Goal: Task Accomplishment & Management: Manage account settings

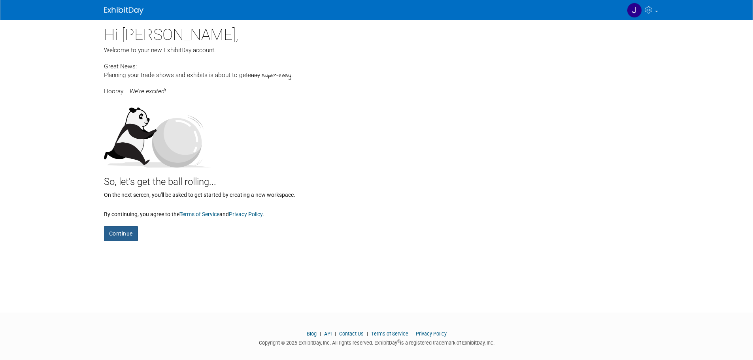
click at [122, 229] on button "Continue" at bounding box center [121, 233] width 34 height 15
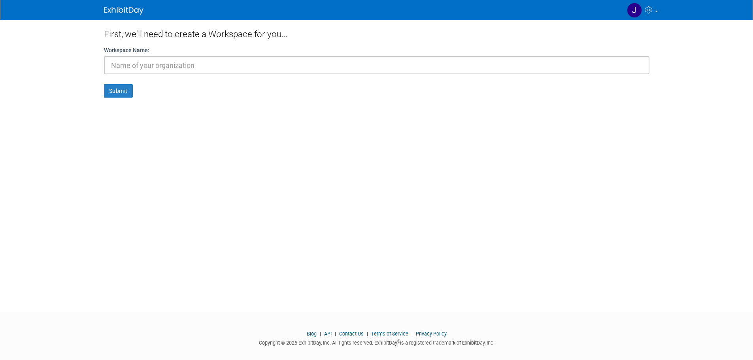
click at [142, 66] on input "text" at bounding box center [376, 65] width 545 height 18
type input "AANA PR Team"
click at [104, 84] on button "Submit" at bounding box center [118, 90] width 29 height 13
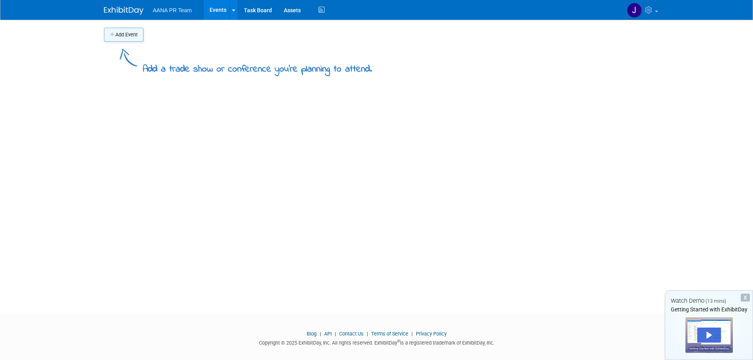
click at [128, 32] on button "Add Event" at bounding box center [124, 35] width 40 height 14
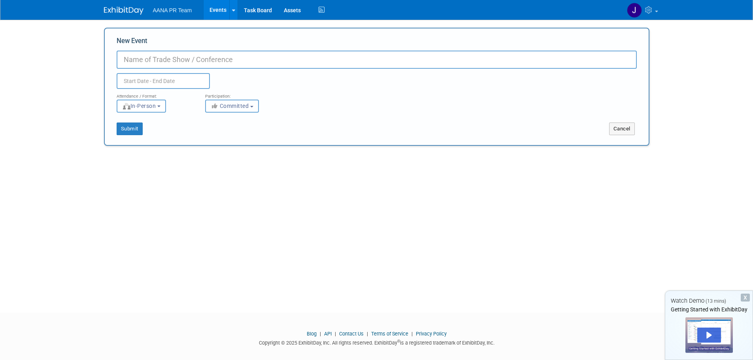
click at [232, 106] on span "Committed" at bounding box center [230, 106] width 38 height 6
click at [227, 140] on label "Considering" at bounding box center [235, 136] width 52 height 10
click at [213, 139] on input "Considering" at bounding box center [209, 136] width 5 height 5
click at [215, 107] on icon "button" at bounding box center [215, 106] width 9 height 6
click at [222, 122] on icon at bounding box center [219, 123] width 9 height 6
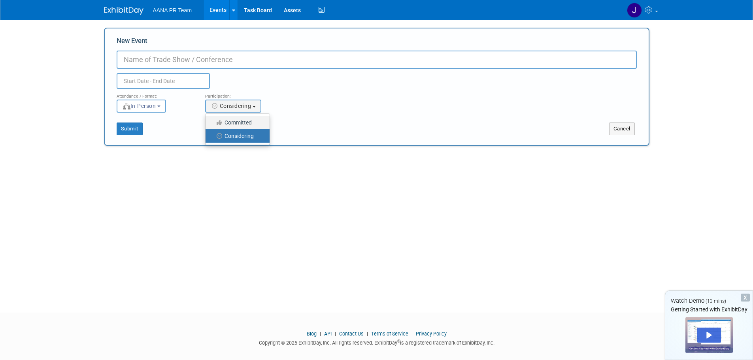
click at [213, 122] on input "Committed" at bounding box center [209, 122] width 5 height 5
select select "1"
click at [160, 49] on div "New Event Duplicate Event Warning" at bounding box center [377, 62] width 520 height 53
click at [160, 66] on input "New Event" at bounding box center [377, 60] width 520 height 18
click at [183, 56] on input "New Event" at bounding box center [377, 60] width 520 height 18
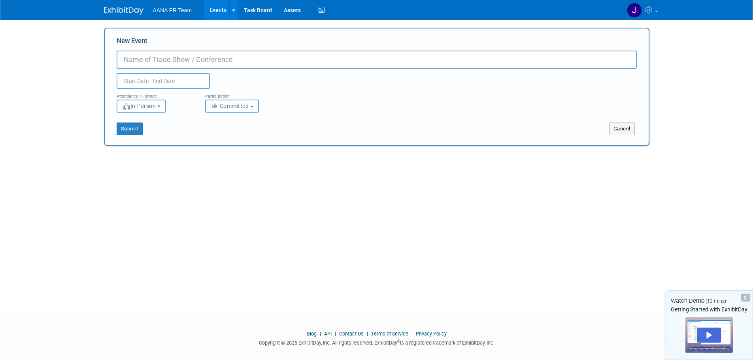
paste input "American Association of Critical-Care Nurses (AACN) National Teaching Institute…"
type input "American Association of Critical-Care Nurses (AACN) National Teaching Institute…"
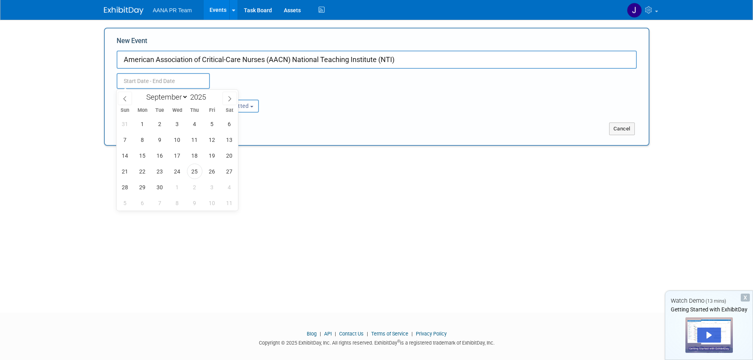
click at [142, 82] on input "text" at bounding box center [163, 81] width 93 height 16
click at [229, 99] on icon at bounding box center [230, 99] width 6 height 6
click at [228, 100] on icon at bounding box center [230, 99] width 6 height 6
select select "11"
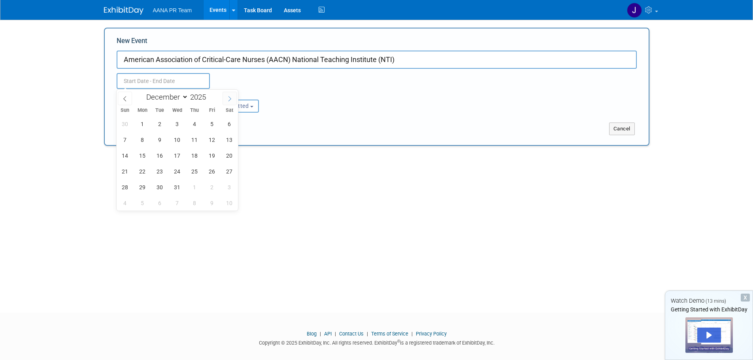
click at [228, 100] on icon at bounding box center [230, 99] width 6 height 6
type input "2026"
click at [228, 100] on icon at bounding box center [230, 99] width 6 height 6
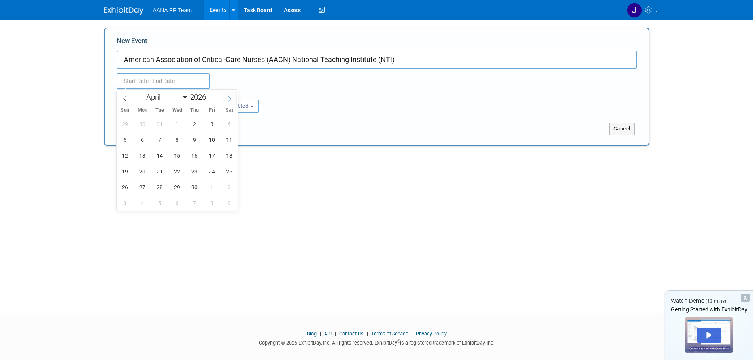
click at [228, 100] on icon at bounding box center [230, 99] width 6 height 6
select select "4"
click at [149, 170] on span "18" at bounding box center [142, 171] width 15 height 15
click at [177, 170] on span "20" at bounding box center [177, 171] width 15 height 15
type input "[DATE] to [DATE]"
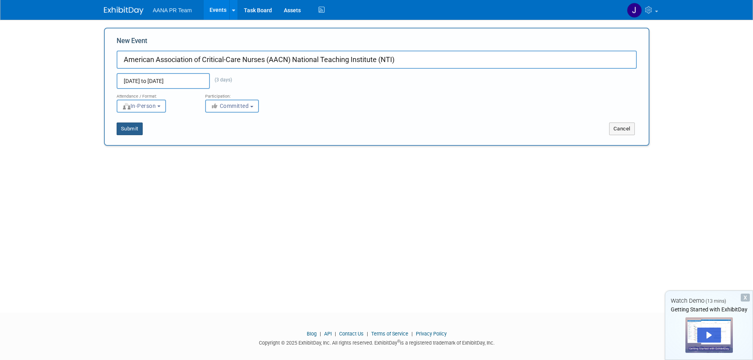
click at [128, 130] on button "Submit" at bounding box center [130, 129] width 26 height 13
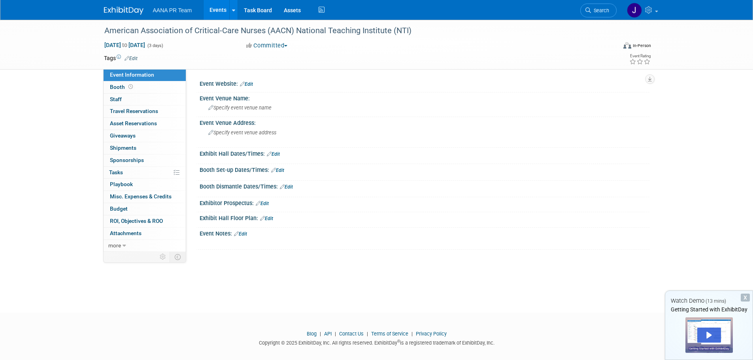
click at [250, 85] on link "Edit" at bounding box center [246, 84] width 13 height 6
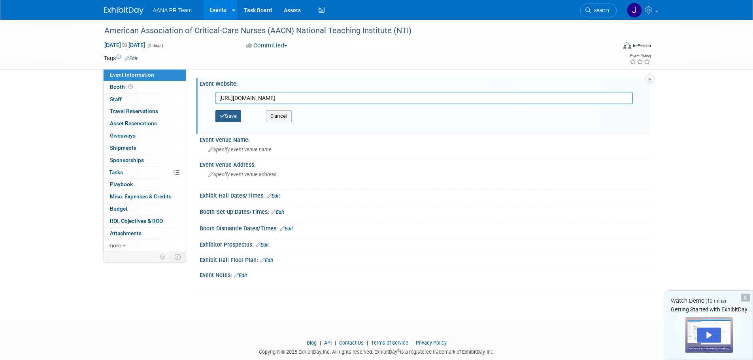
type input "[URL][DOMAIN_NAME]"
click at [235, 114] on button "Save" at bounding box center [228, 116] width 26 height 12
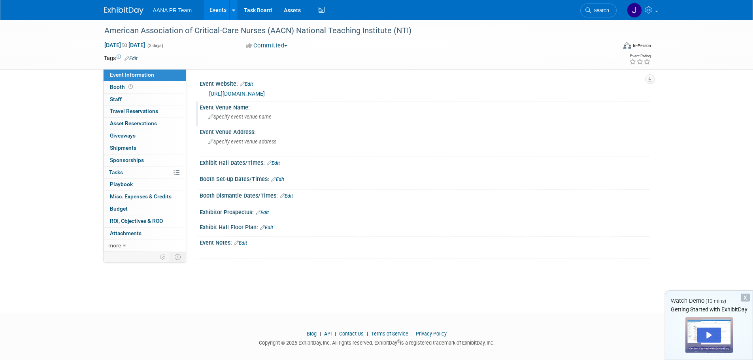
click at [241, 117] on span "Specify event venue name" at bounding box center [239, 117] width 63 height 6
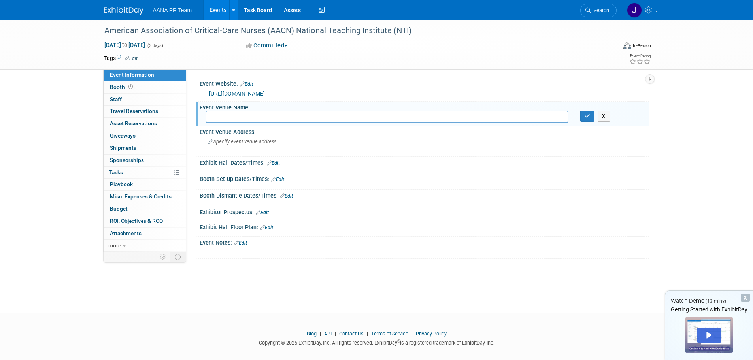
paste input "[GEOGRAPHIC_DATA]"
type input "[GEOGRAPHIC_DATA]"
click at [586, 117] on icon "button" at bounding box center [587, 115] width 6 height 5
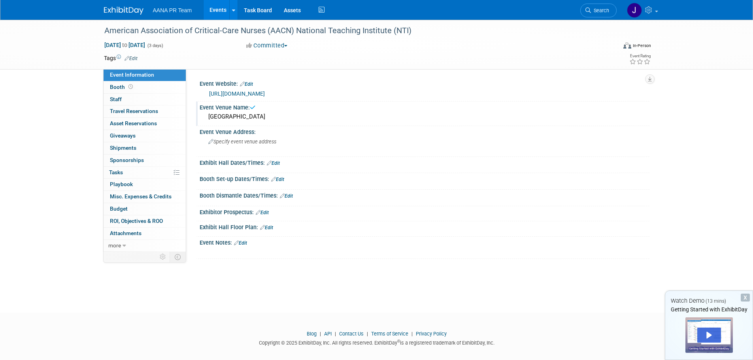
click at [361, 114] on div "[GEOGRAPHIC_DATA]" at bounding box center [424, 117] width 438 height 12
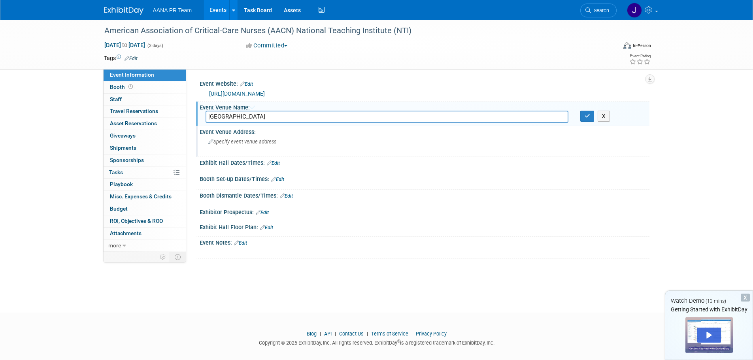
click at [230, 146] on div "Specify event venue address" at bounding box center [292, 145] width 175 height 18
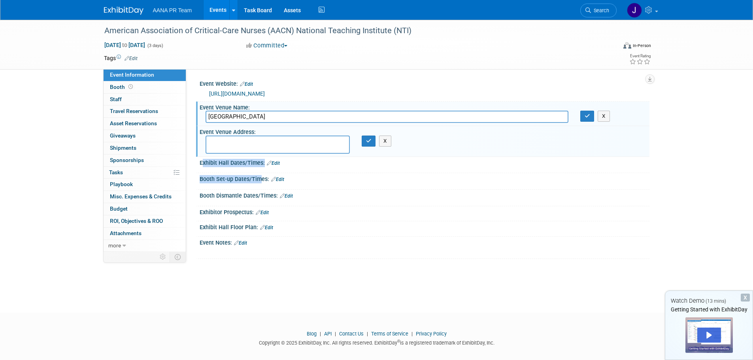
drag, startPoint x: 256, startPoint y: 175, endPoint x: 251, endPoint y: 143, distance: 33.3
click at [249, 145] on div "Event Website: Edit [URL][DOMAIN_NAME] [URL][DOMAIN_NAME] Save Cancel Event Ven…" at bounding box center [420, 168] width 445 height 181
click at [258, 144] on textarea at bounding box center [277, 145] width 144 height 18
paste textarea "[STREET_ADDRESS]"
type textarea "[STREET_ADDRESS]"
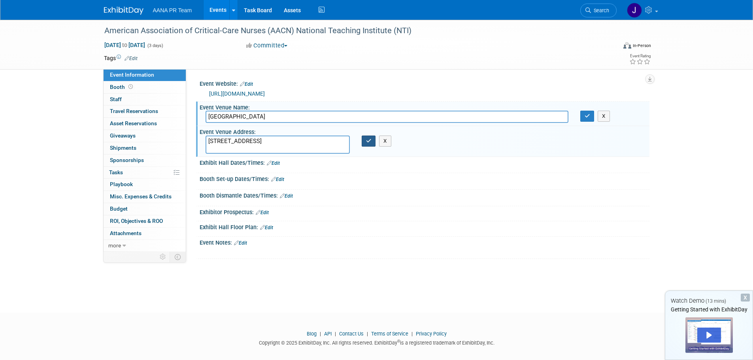
click at [371, 139] on icon "button" at bounding box center [369, 140] width 6 height 5
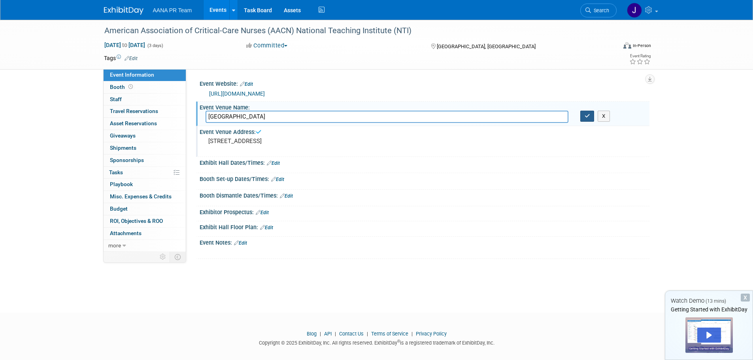
click at [586, 116] on icon "button" at bounding box center [587, 115] width 6 height 5
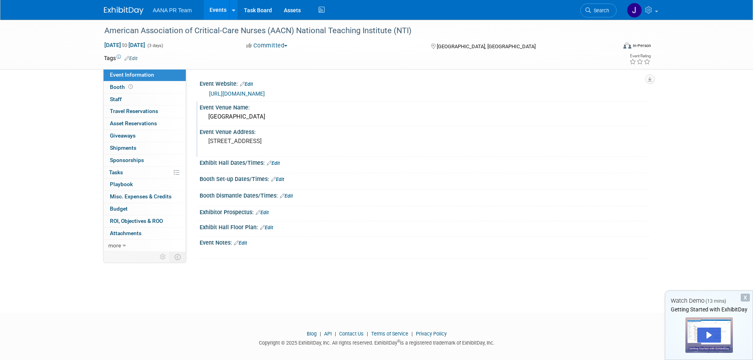
click at [274, 162] on link "Edit" at bounding box center [273, 163] width 13 height 6
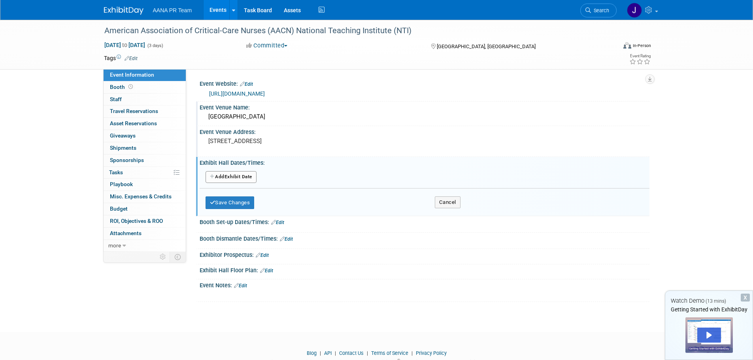
click at [225, 174] on button "Add Another Exhibit Date" at bounding box center [230, 177] width 51 height 12
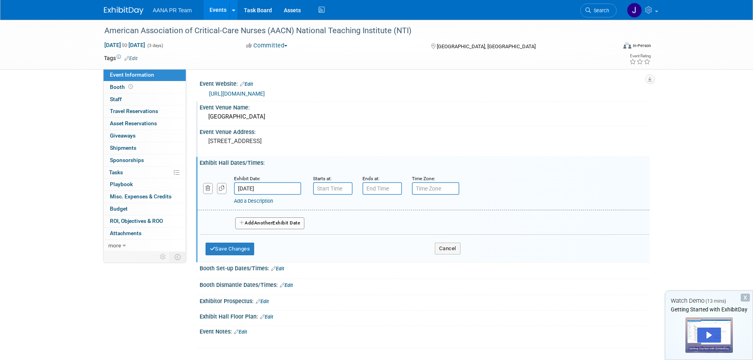
drag, startPoint x: 225, startPoint y: 189, endPoint x: 254, endPoint y: 190, distance: 28.5
click at [245, 188] on div "Exhibit Date: [DATE] Starts at: Ends at: Time Zone: Apply to all Add a Descript…" at bounding box center [423, 190] width 452 height 40
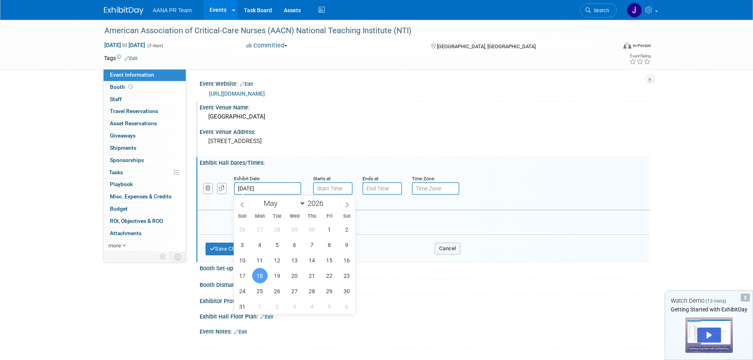
click at [254, 188] on input "[DATE]" at bounding box center [267, 188] width 67 height 13
click at [275, 278] on span "19" at bounding box center [277, 275] width 15 height 15
type input "[DATE]"
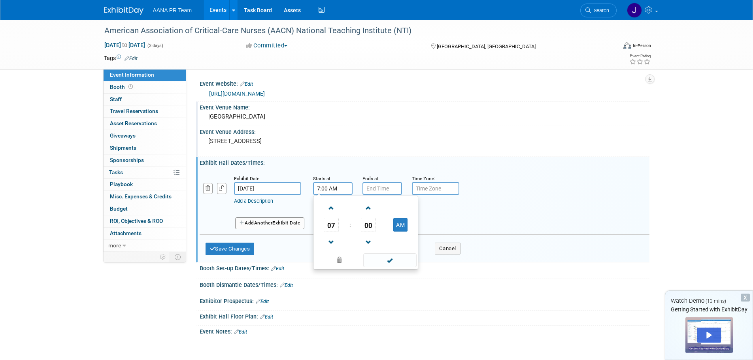
click at [327, 186] on input "7:00 AM" at bounding box center [333, 188] width 40 height 13
drag, startPoint x: 338, startPoint y: 187, endPoint x: 296, endPoint y: 189, distance: 42.3
click at [296, 189] on div "Exhibit Date: [DATE] Starts at: 7:00 AM 07 : 00 AM 12 01 02 03 04 05 06 07 08 0…" at bounding box center [423, 190] width 452 height 40
type input "10:15 AM"
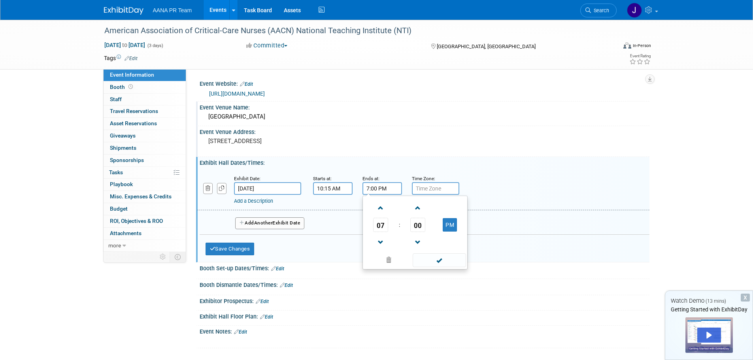
click at [368, 189] on input "7:00 PM" at bounding box center [382, 188] width 40 height 13
click at [365, 187] on input "7:00 PM" at bounding box center [382, 188] width 40 height 13
type input "4:00 PM"
click at [427, 185] on input "text" at bounding box center [435, 188] width 47 height 13
type input "PDT"
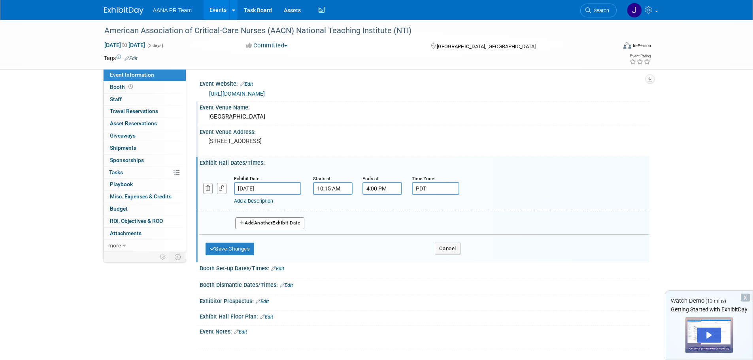
click at [258, 226] on button "Add Another Exhibit Date" at bounding box center [270, 223] width 70 height 12
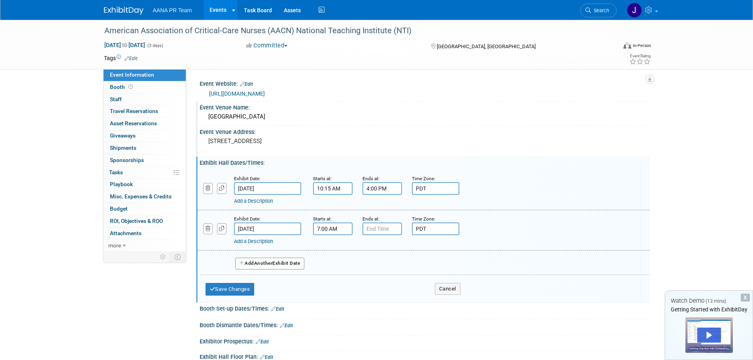
click at [328, 228] on input "7:00 AM" at bounding box center [333, 228] width 40 height 13
click at [326, 228] on input "7:00 AM" at bounding box center [333, 228] width 40 height 13
type input "10:15 AM"
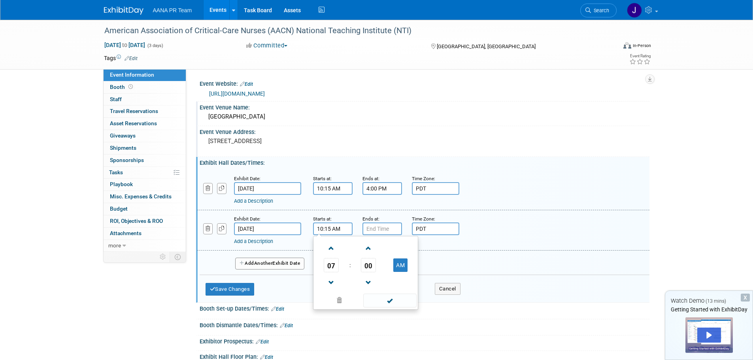
click at [390, 218] on div "Ends at:" at bounding box center [381, 219] width 38 height 8
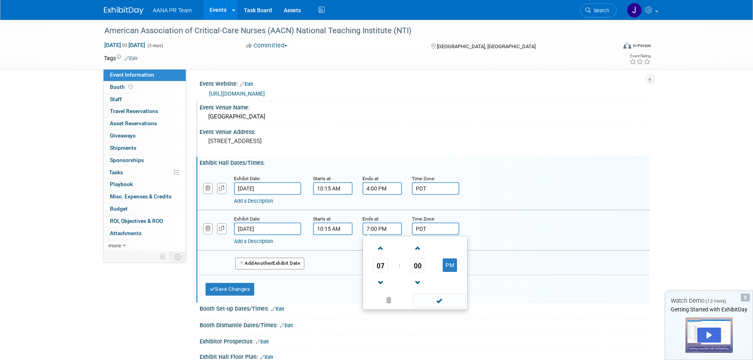
click at [388, 228] on input "7:00 PM" at bounding box center [382, 228] width 40 height 13
click at [372, 229] on input "7:00 PM" at bounding box center [382, 228] width 40 height 13
drag, startPoint x: 368, startPoint y: 226, endPoint x: 369, endPoint y: 230, distance: 4.9
click at [369, 230] on input "7:00 PM" at bounding box center [382, 228] width 40 height 13
type input "3:00 PM"
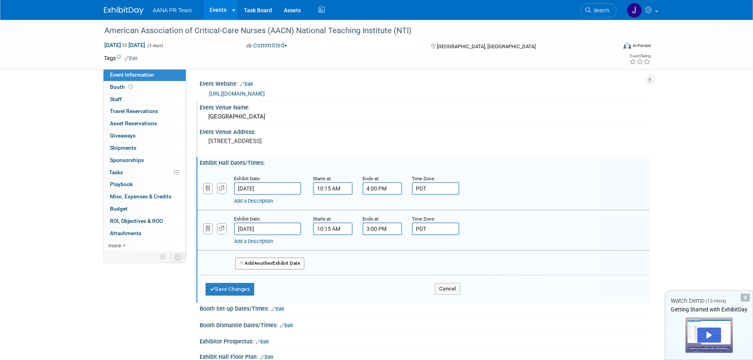
click at [546, 213] on div "Exhibit Date: [DATE] Starts at: 10:15 AM Ends at: 3:00 PM Time Zone: Apply to a…" at bounding box center [423, 230] width 452 height 40
click at [234, 290] on button "Save Changes" at bounding box center [229, 289] width 49 height 13
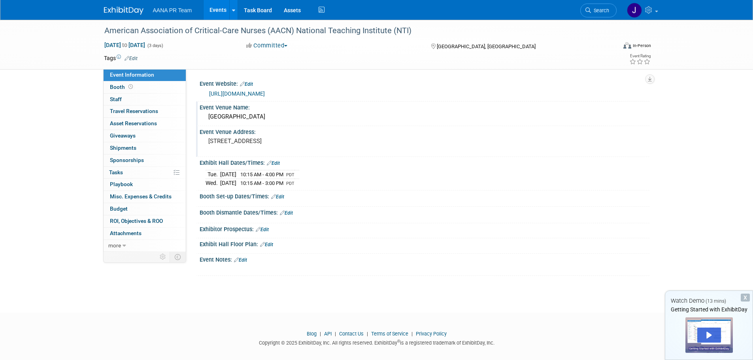
click at [281, 196] on link "Edit" at bounding box center [277, 197] width 13 height 6
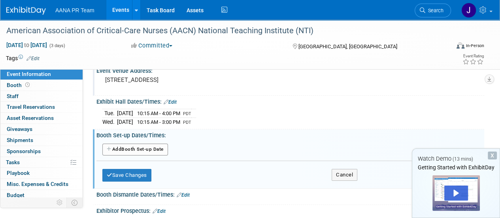
scroll to position [79, 0]
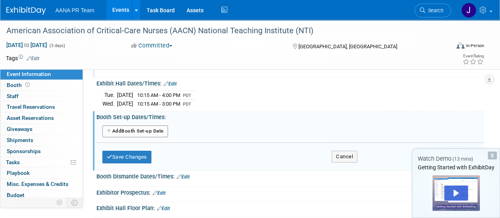
click at [130, 129] on button "Add Another Booth Set-up Date" at bounding box center [135, 131] width 66 height 12
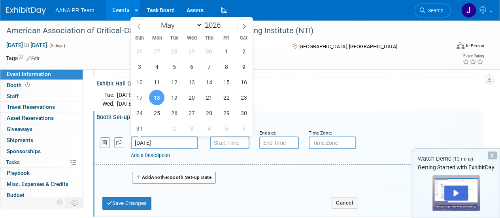
click at [171, 141] on input "[DATE]" at bounding box center [164, 142] width 67 height 13
click at [243, 81] on span "16" at bounding box center [243, 81] width 15 height 15
type input "[DATE]"
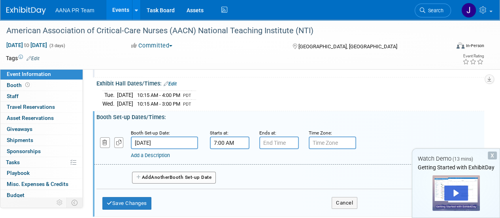
click at [230, 143] on input "7:00 AM" at bounding box center [230, 142] width 40 height 13
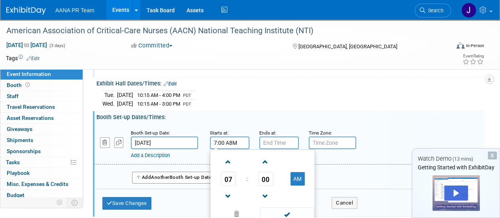
drag, startPoint x: 240, startPoint y: 142, endPoint x: 180, endPoint y: 145, distance: 60.5
click at [180, 145] on div "Booth Set-up Date: [DATE] Starts at: 7:00 A8M 07 : 00 AM 12 01 02 03 04 05 06 0…" at bounding box center [289, 144] width 390 height 40
click at [229, 161] on span at bounding box center [228, 162] width 14 height 14
type input "8:00 AM"
click at [271, 138] on input "7:00 PM" at bounding box center [279, 142] width 40 height 13
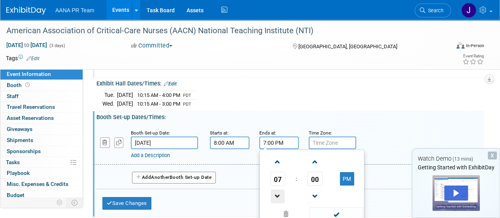
click at [276, 196] on span at bounding box center [278, 196] width 14 height 14
click at [277, 196] on span at bounding box center [278, 196] width 14 height 14
type input "5:00 PM"
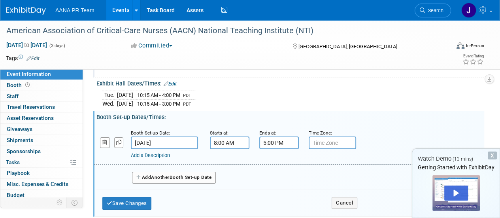
click at [321, 147] on input "text" at bounding box center [332, 142] width 47 height 13
type input "PDT"
click at [266, 94] on div "[DATE] 10:15 AM - 4:00 PM PDT [DATE] 10:15 AM - 3:00 PM PDT" at bounding box center [290, 98] width 376 height 19
click at [179, 174] on button "Add Another Booth Set-up Date" at bounding box center [174, 178] width 84 height 12
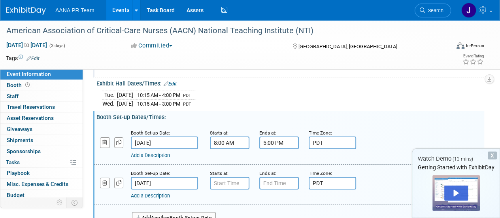
type input "7:00 AM"
click at [224, 181] on input "7:00 AM" at bounding box center [230, 183] width 40 height 13
click at [276, 180] on input "7:00 PM" at bounding box center [279, 183] width 40 height 13
drag, startPoint x: 266, startPoint y: 181, endPoint x: 261, endPoint y: 181, distance: 4.4
click at [261, 181] on input "7:00 PM" at bounding box center [279, 183] width 40 height 13
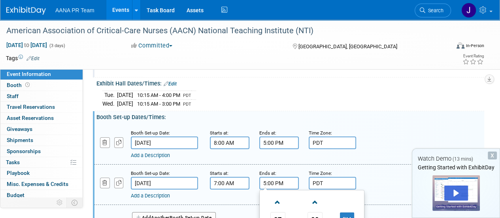
type input "5:00 PM"
click at [282, 164] on div "Booth Set-up Date: [DATE] Starts at: 7:00 AM Ends at: 5:00 PM 07 : 00 PM 12 01 …" at bounding box center [289, 184] width 390 height 40
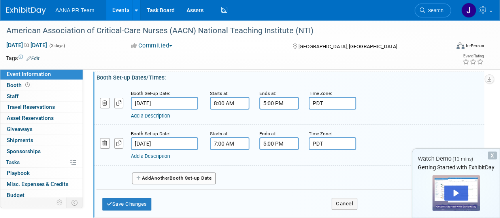
click at [186, 178] on button "Add Another Booth Set-up Date" at bounding box center [174, 178] width 84 height 12
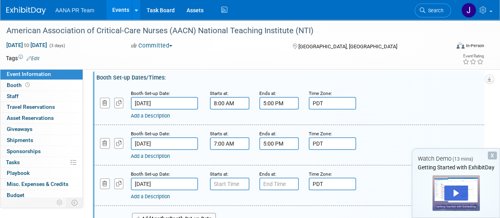
type input "7:00 AM"
click at [229, 185] on input "7:00 AM" at bounding box center [230, 183] width 40 height 13
click at [280, 183] on input "7:00 PM" at bounding box center [279, 183] width 40 height 13
click at [265, 183] on input "7:00 PM" at bounding box center [279, 183] width 40 height 13
type input "5:00 PM"
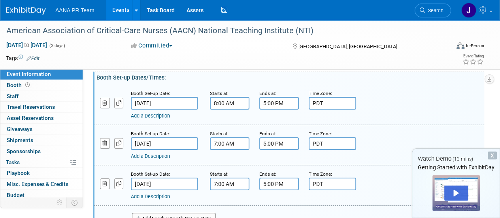
click at [400, 158] on div "Booth Set-up Date: [DATE] Starts at: 7:00 AM Ends at: 5:00 PM Time Zone: Apply …" at bounding box center [289, 145] width 390 height 40
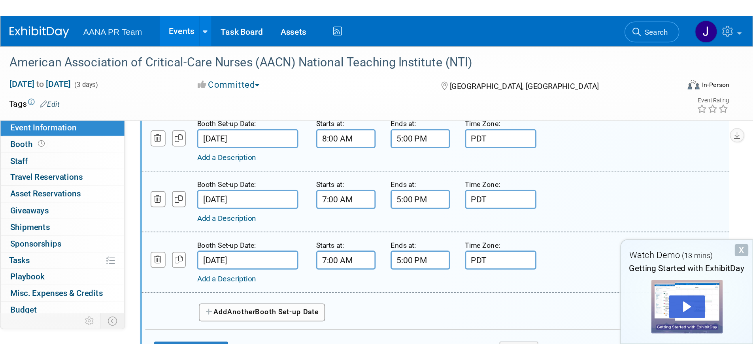
scroll to position [158, 0]
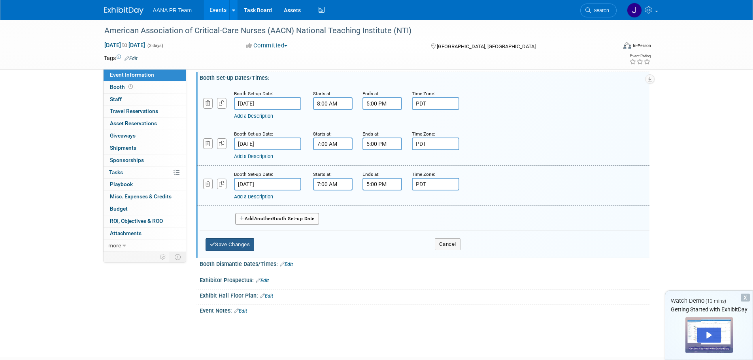
click at [242, 247] on button "Save Changes" at bounding box center [229, 244] width 49 height 13
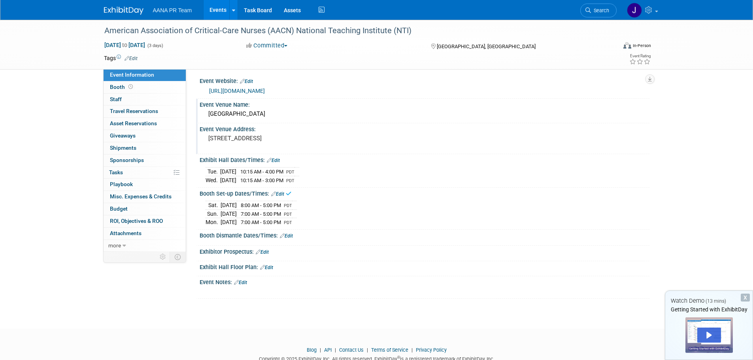
scroll to position [0, 0]
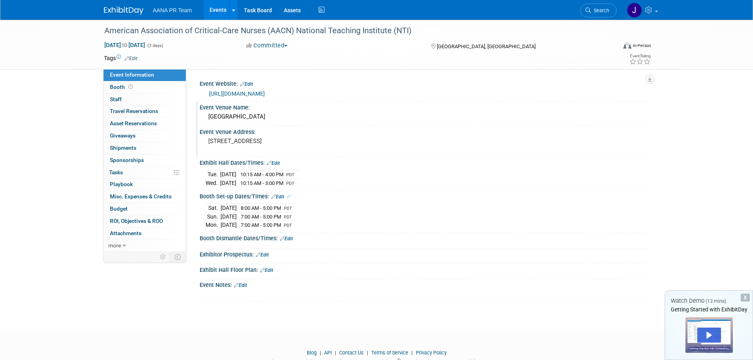
click at [288, 238] on link "Edit" at bounding box center [286, 239] width 13 height 6
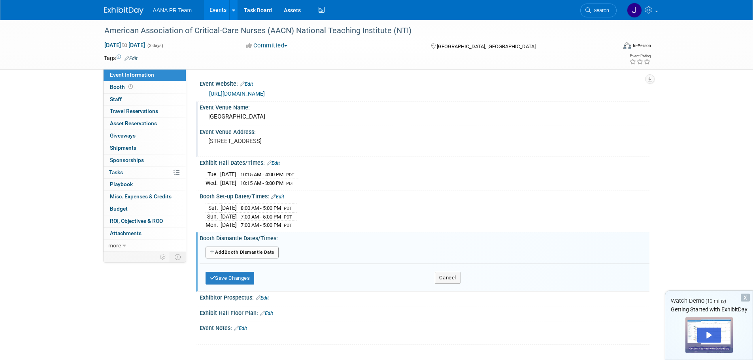
click at [258, 252] on button "Add Another Booth Dismantle Date" at bounding box center [241, 253] width 73 height 12
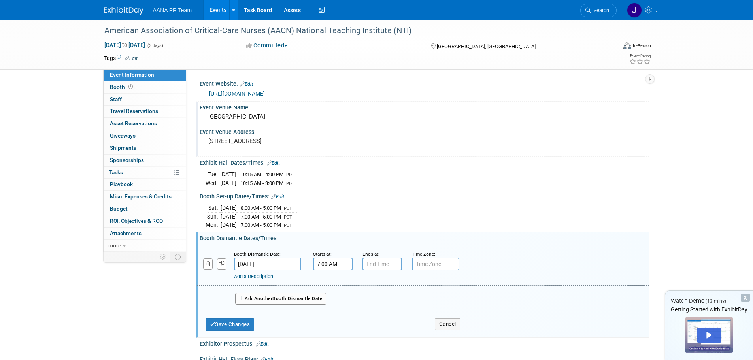
click at [332, 265] on input "7:00 AM" at bounding box center [333, 264] width 40 height 13
drag, startPoint x: 337, startPoint y: 264, endPoint x: 288, endPoint y: 263, distance: 49.0
click at [288, 263] on div "Booth Dismantle Date: [DATE] Starts at: 7:00 AM 07 : 00 AM 12 01 02 03 04 05 06…" at bounding box center [423, 265] width 452 height 40
type input "3:00 PM"
click at [363, 233] on div "Booth Dismantle Dates/Times: Edit" at bounding box center [425, 237] width 450 height 10
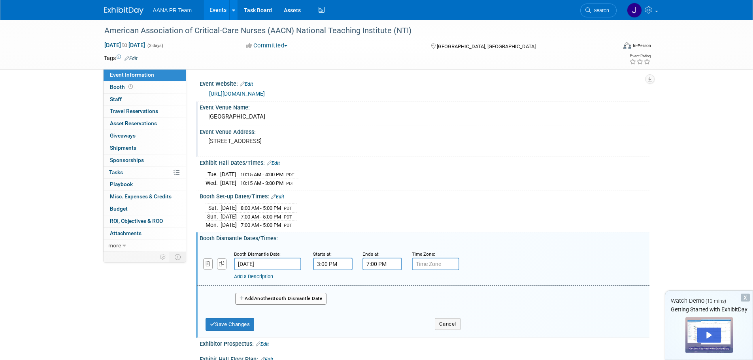
click at [385, 259] on input "7:00 PM" at bounding box center [382, 264] width 40 height 13
click at [380, 286] on span at bounding box center [381, 284] width 14 height 14
type input "8:00 PM"
click at [385, 198] on div "Booth Set-up Dates/Times: Edit" at bounding box center [425, 195] width 450 height 10
click at [266, 298] on span "Another" at bounding box center [263, 299] width 19 height 6
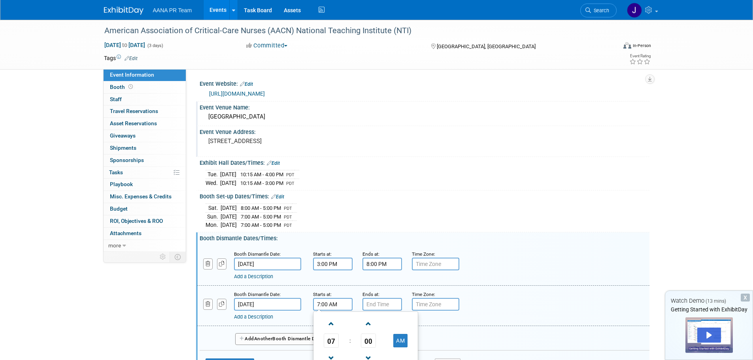
click at [336, 302] on input "7:00 AM" at bounding box center [333, 304] width 40 height 13
click at [334, 324] on span at bounding box center [331, 324] width 14 height 14
type input "8:00 AM"
click at [371, 300] on input "7:00 PM" at bounding box center [382, 304] width 40 height 13
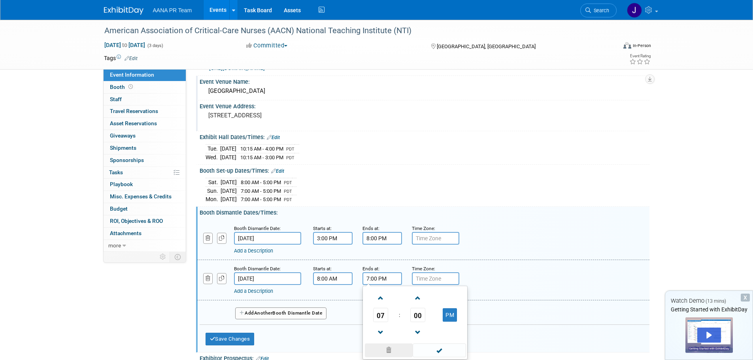
scroll to position [40, 0]
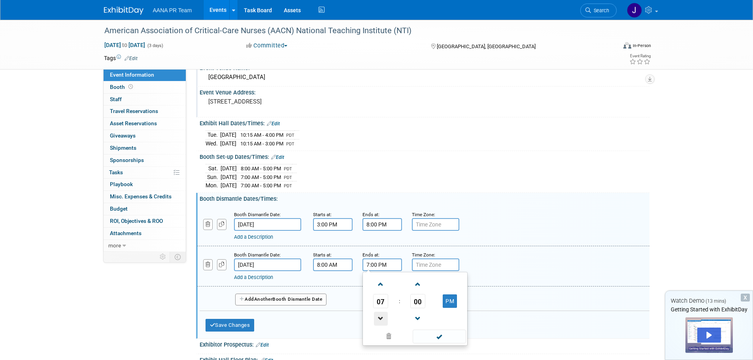
click at [379, 322] on span at bounding box center [381, 319] width 14 height 14
type input "5:00 PM"
click at [424, 222] on input "text" at bounding box center [435, 224] width 47 height 13
type input "PDT"
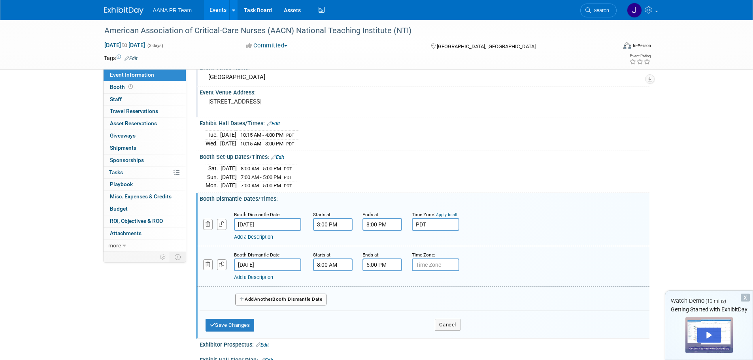
click at [418, 268] on input "text" at bounding box center [435, 264] width 47 height 13
type input "PDT"
click at [395, 298] on div "Add Another Booth Dismantle Date" at bounding box center [425, 297] width 450 height 21
click at [242, 327] on button "Save Changes" at bounding box center [229, 325] width 49 height 13
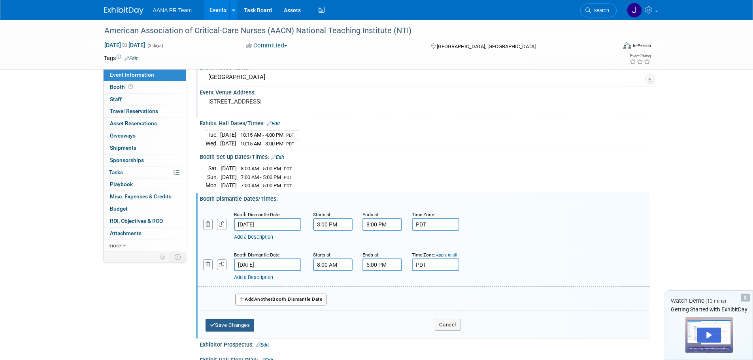
scroll to position [24, 0]
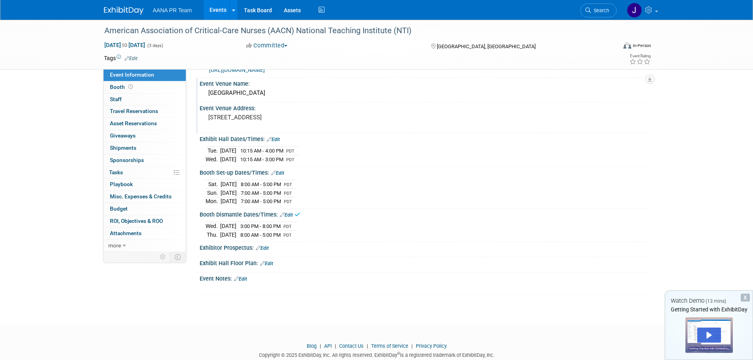
click at [271, 244] on div "Exhibitor Prospectus: Edit" at bounding box center [425, 247] width 450 height 10
click at [266, 246] on link "Edit" at bounding box center [262, 248] width 13 height 6
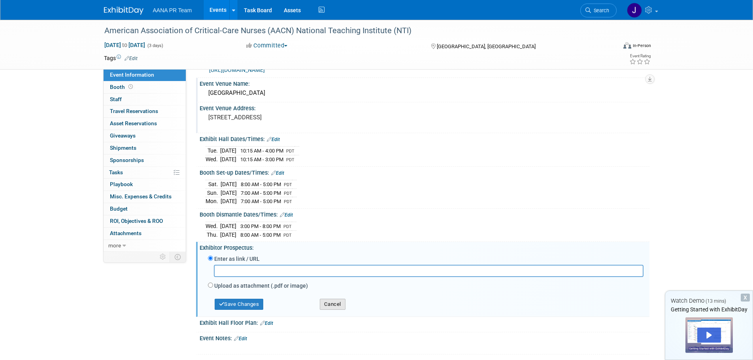
click at [335, 303] on button "Cancel" at bounding box center [333, 304] width 26 height 11
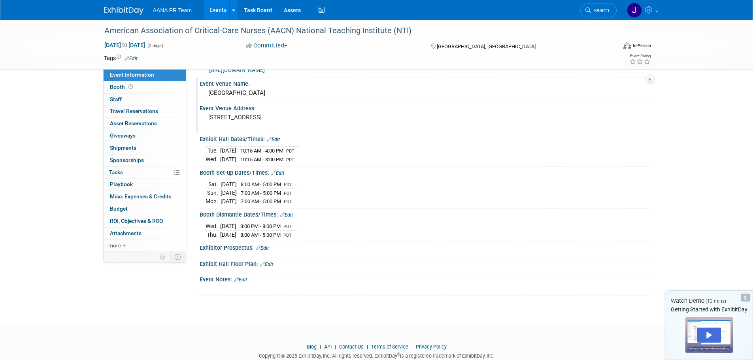
click at [270, 263] on link "Edit" at bounding box center [266, 265] width 13 height 6
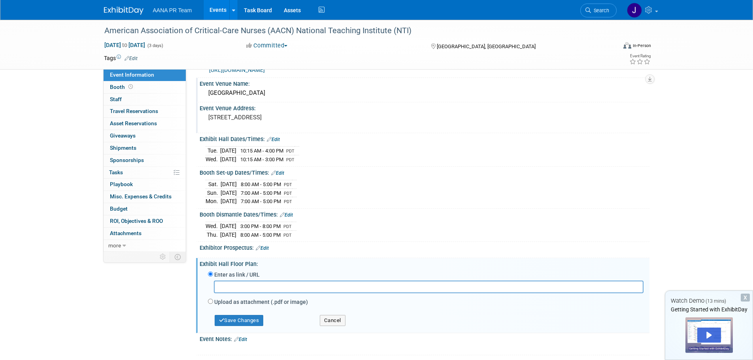
click at [262, 283] on input "text" at bounding box center [429, 287] width 430 height 12
paste input "[URL][DOMAIN_NAME]"
type input "[URL][DOMAIN_NAME]"
click at [335, 321] on button "Cancel" at bounding box center [333, 320] width 26 height 11
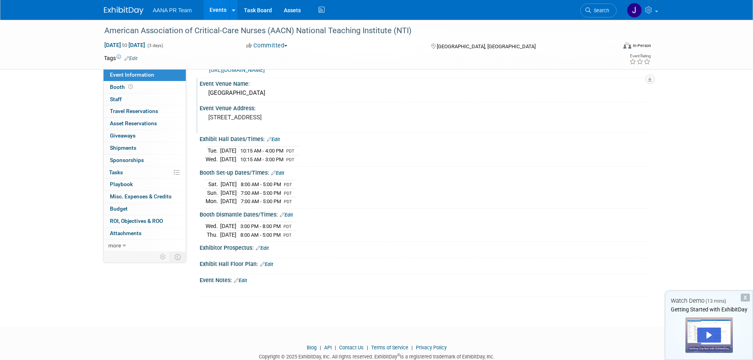
click at [271, 262] on link "Edit" at bounding box center [266, 265] width 13 height 6
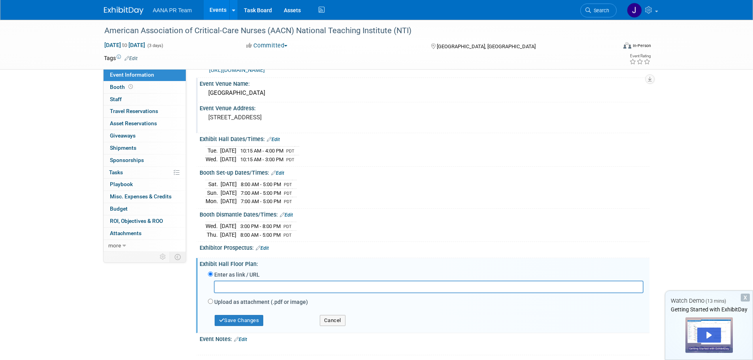
click at [266, 287] on input "text" at bounding box center [429, 287] width 430 height 12
type input "[URL][DOMAIN_NAME]"
click at [254, 319] on button "Save Changes" at bounding box center [239, 320] width 49 height 11
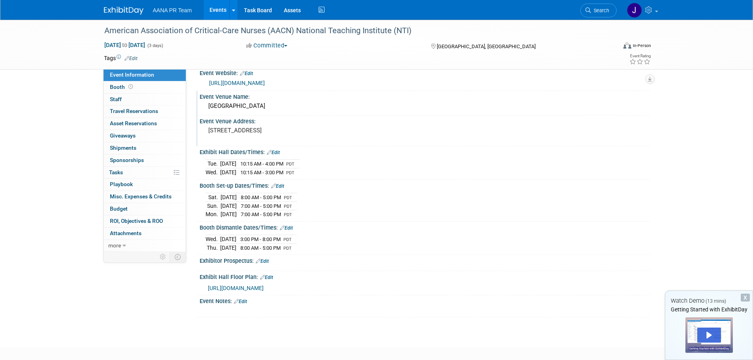
scroll to position [0, 0]
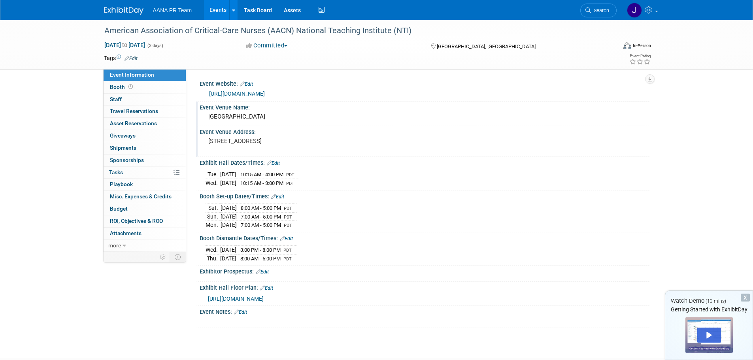
click at [240, 309] on link "Edit" at bounding box center [240, 312] width 13 height 6
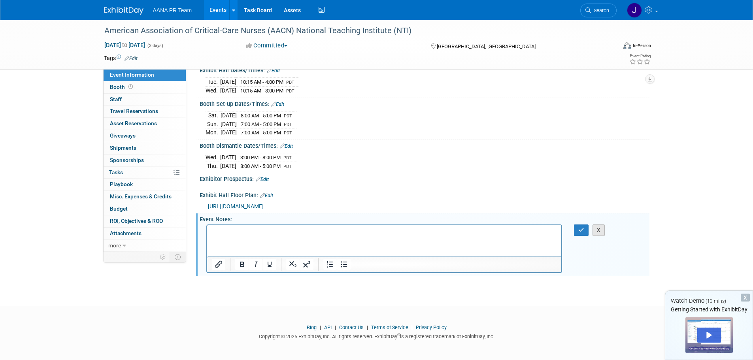
click at [599, 229] on button "X" at bounding box center [598, 229] width 13 height 11
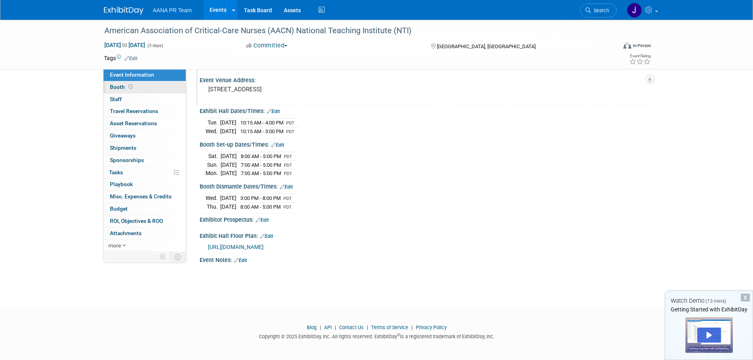
click at [119, 83] on link "Booth" at bounding box center [145, 87] width 82 height 12
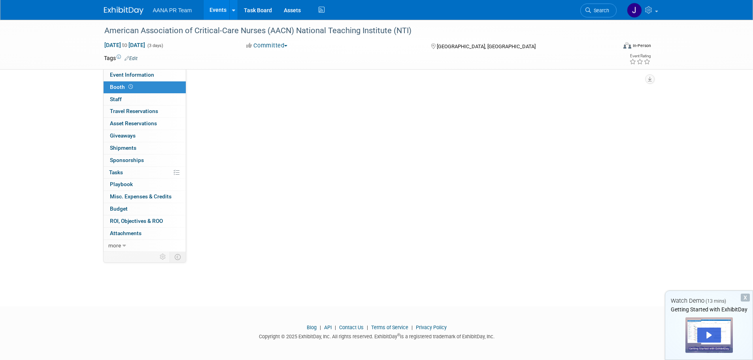
scroll to position [0, 0]
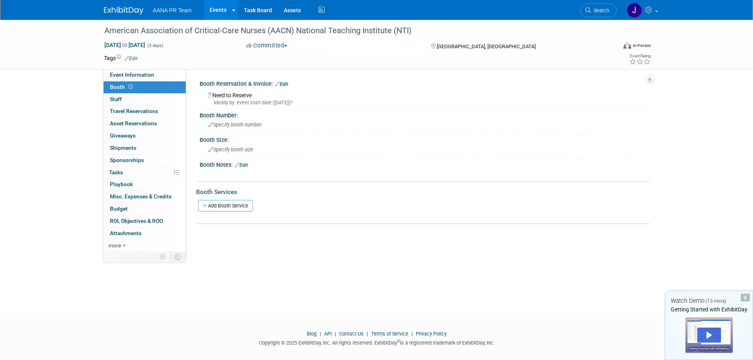
click at [283, 81] on link "Edit" at bounding box center [281, 84] width 13 height 6
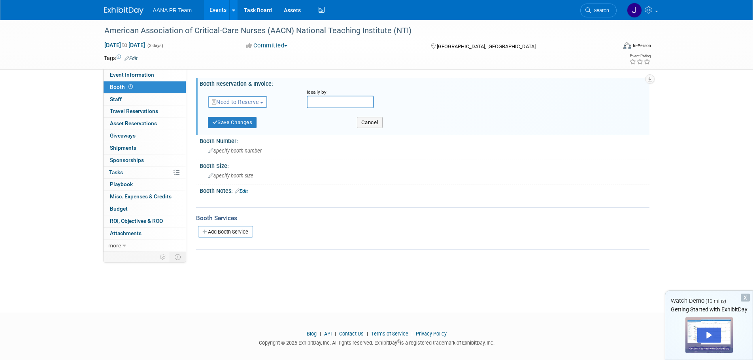
click at [255, 103] on span "Need to Reserve" at bounding box center [235, 102] width 47 height 6
click at [246, 114] on link "Need to Reserve" at bounding box center [250, 115] width 85 height 11
click at [342, 99] on input "text" at bounding box center [340, 102] width 67 height 13
click at [263, 305] on body "AANA PR Team Events Add Event Bulk Upload Events Shareable Event Boards Recentl…" at bounding box center [376, 180] width 753 height 360
click at [365, 121] on button "Cancel" at bounding box center [370, 122] width 26 height 11
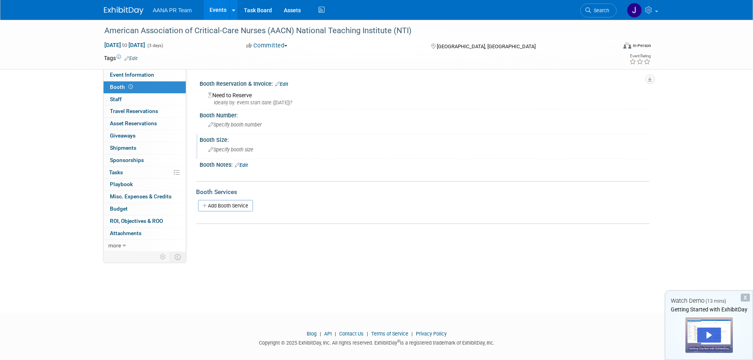
click at [235, 148] on span "Specify booth size" at bounding box center [230, 150] width 45 height 6
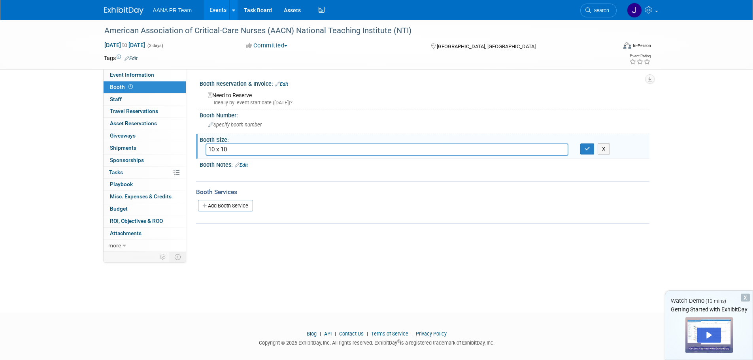
type input "10 x 10"
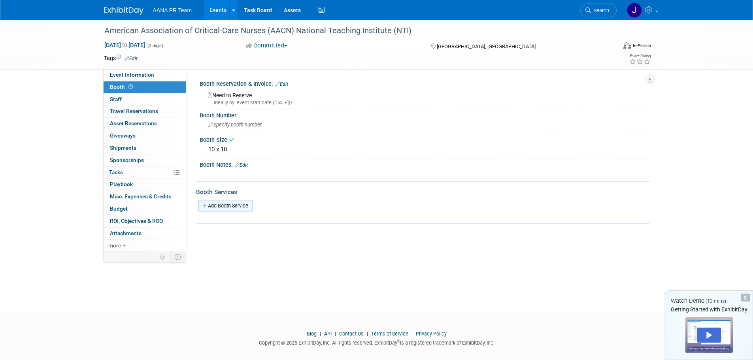
click at [225, 206] on link "Add Booth Service" at bounding box center [225, 205] width 55 height 11
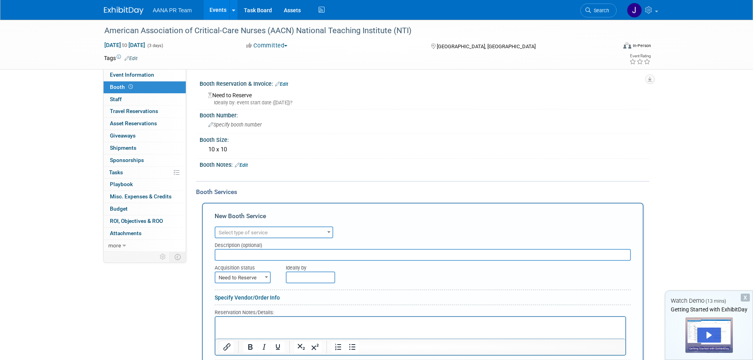
click at [255, 232] on span "Select type of service" at bounding box center [243, 233] width 49 height 6
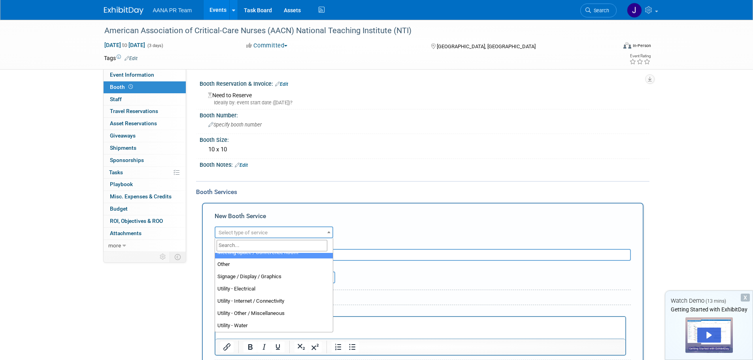
scroll to position [5, 0]
click at [343, 152] on div "10 x 10" at bounding box center [424, 149] width 438 height 12
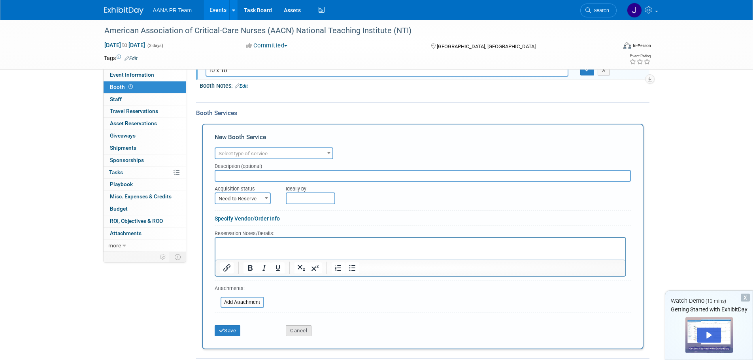
click at [296, 336] on button "Cancel" at bounding box center [299, 330] width 26 height 11
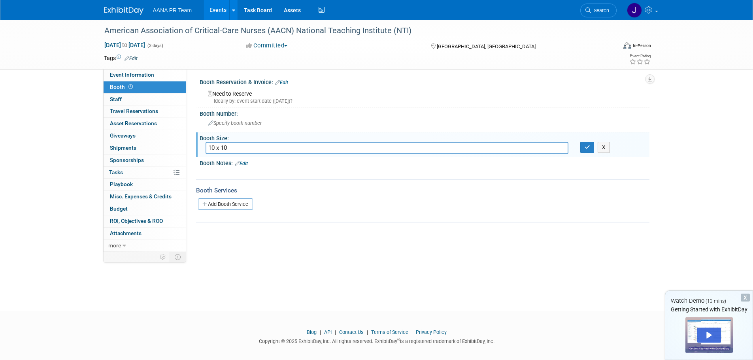
scroll to position [0, 0]
click at [237, 271] on div "American Association of Critical-Care Nurses (AACN) National Teaching Institute…" at bounding box center [376, 159] width 753 height 279
click at [589, 150] on icon "button" at bounding box center [587, 148] width 6 height 5
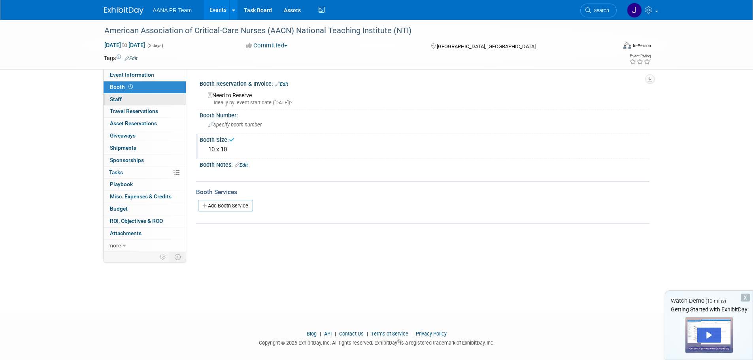
click at [138, 100] on link "0 Staff 0" at bounding box center [145, 100] width 82 height 12
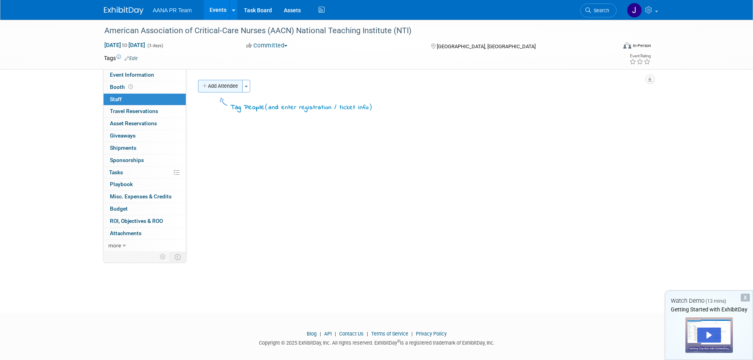
click at [215, 87] on button "Add Attendee" at bounding box center [220, 86] width 45 height 13
select select "3c5063d8-842f-40a5-b59e-48e55ccae991"
